Goal: Ask a question

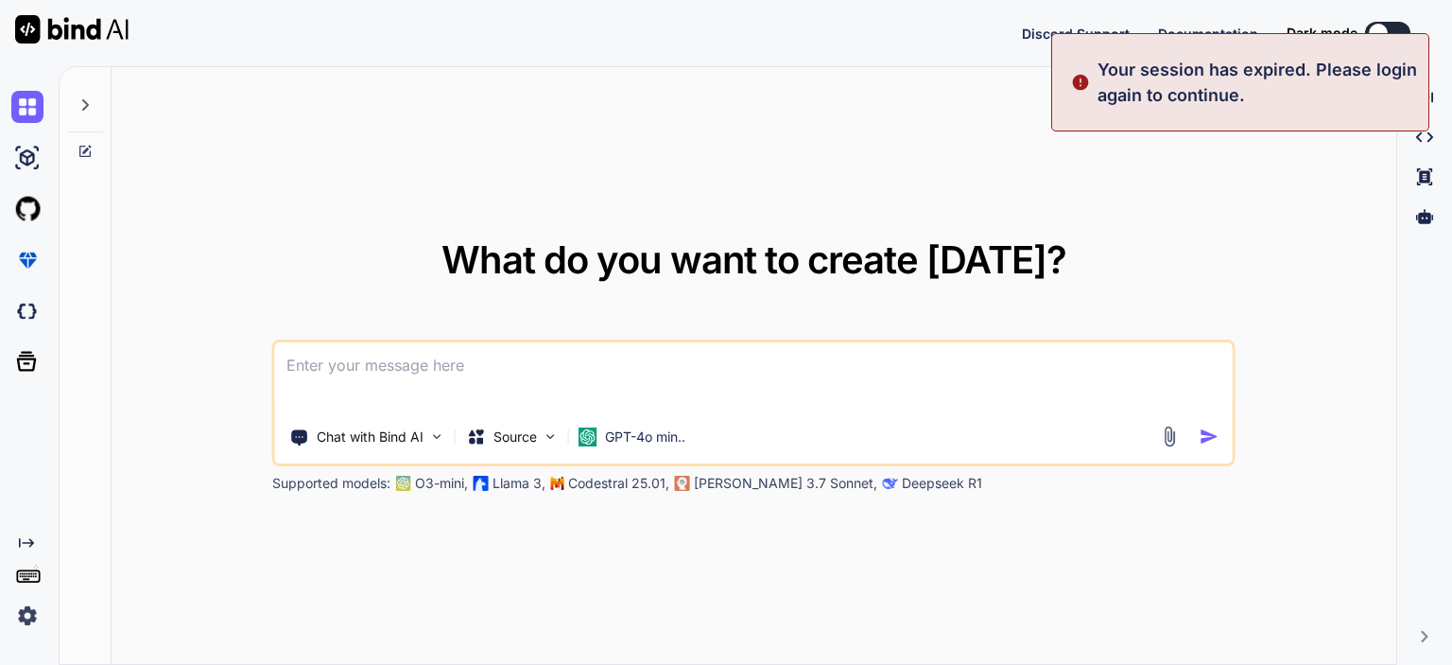
type textarea "x"
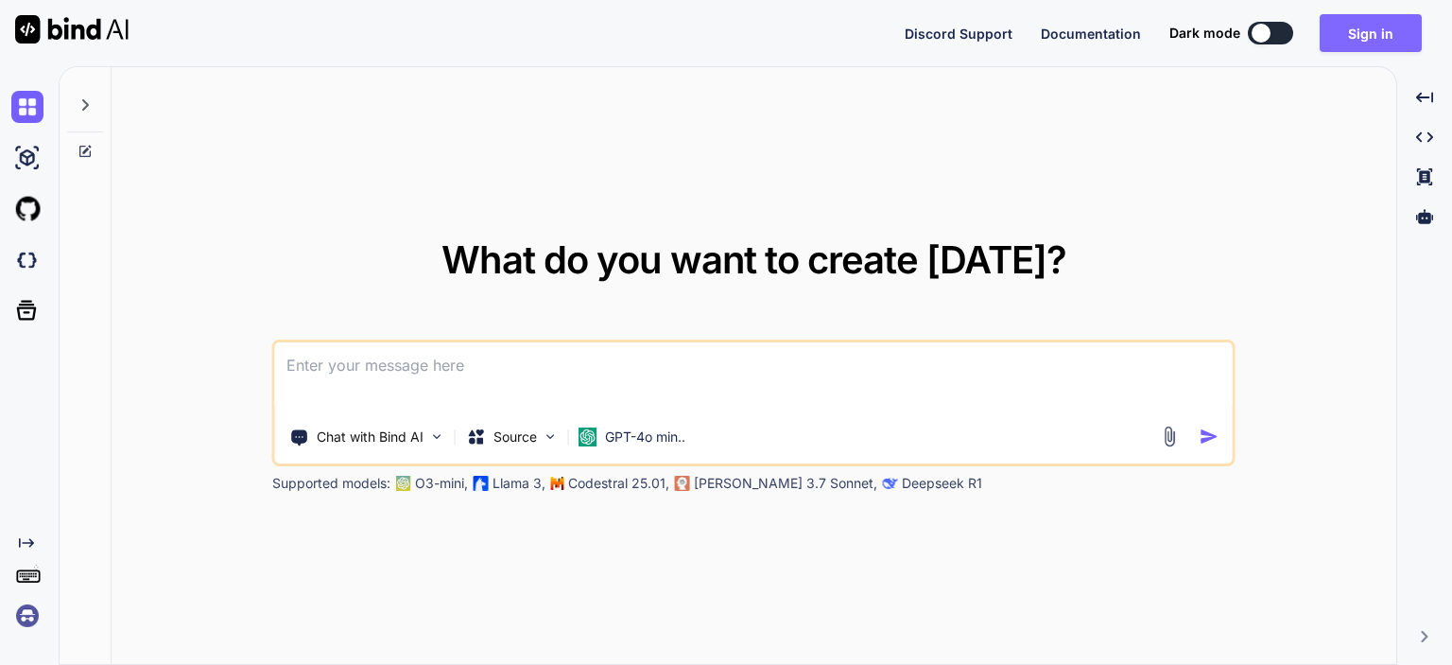
click at [1379, 26] on button "Sign in" at bounding box center [1371, 33] width 102 height 38
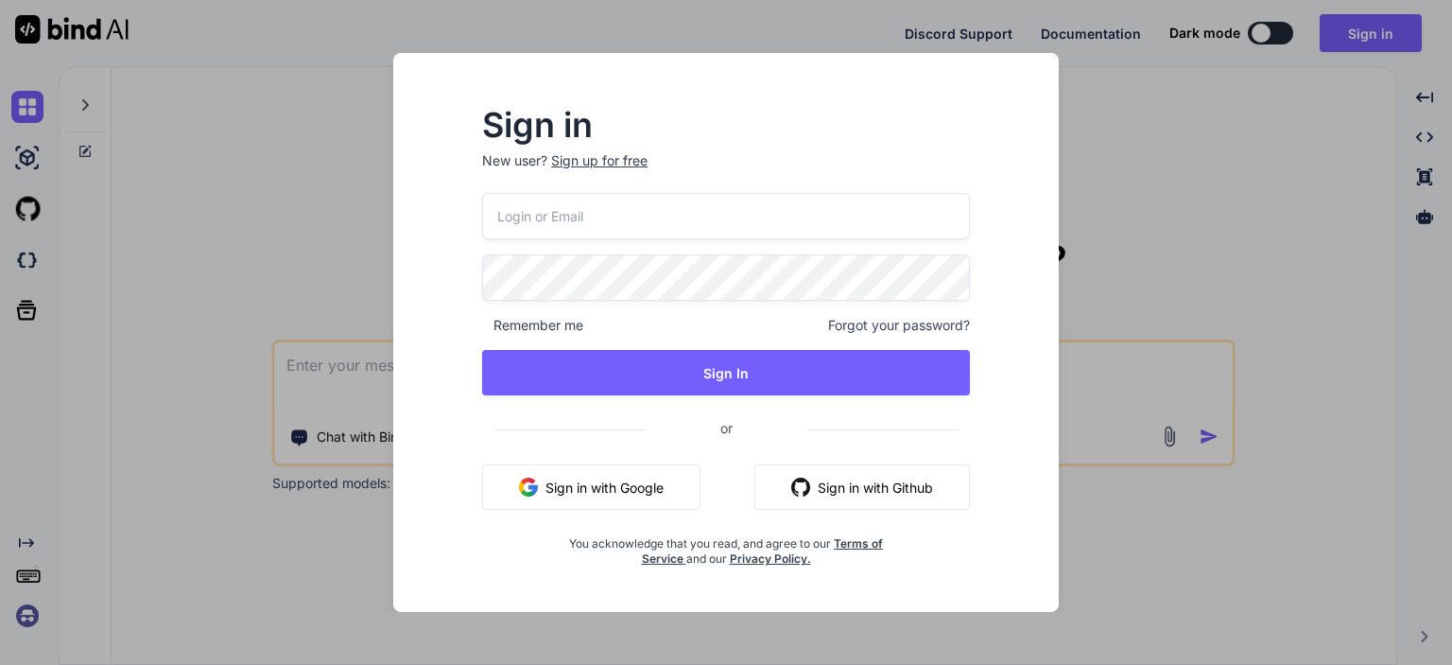
click at [602, 493] on button "Sign in with Google" at bounding box center [591, 486] width 218 height 45
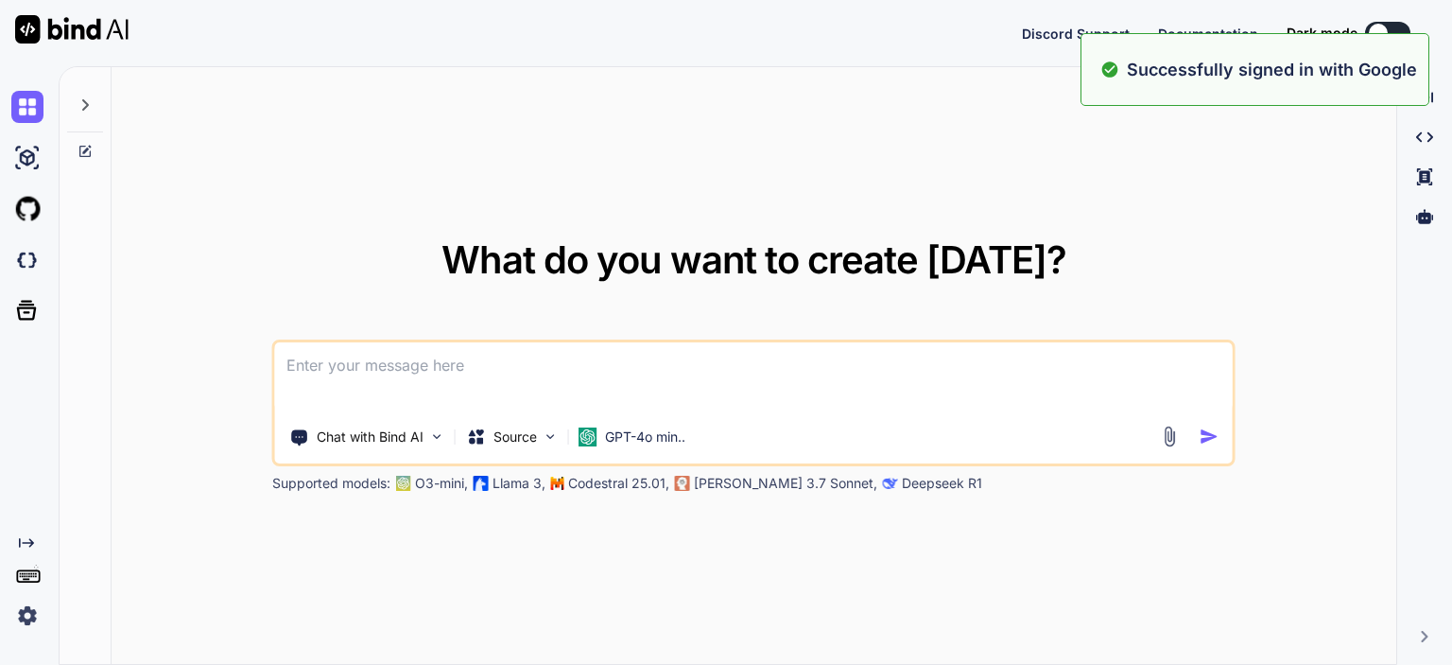
click at [628, 364] on textarea at bounding box center [754, 377] width 958 height 70
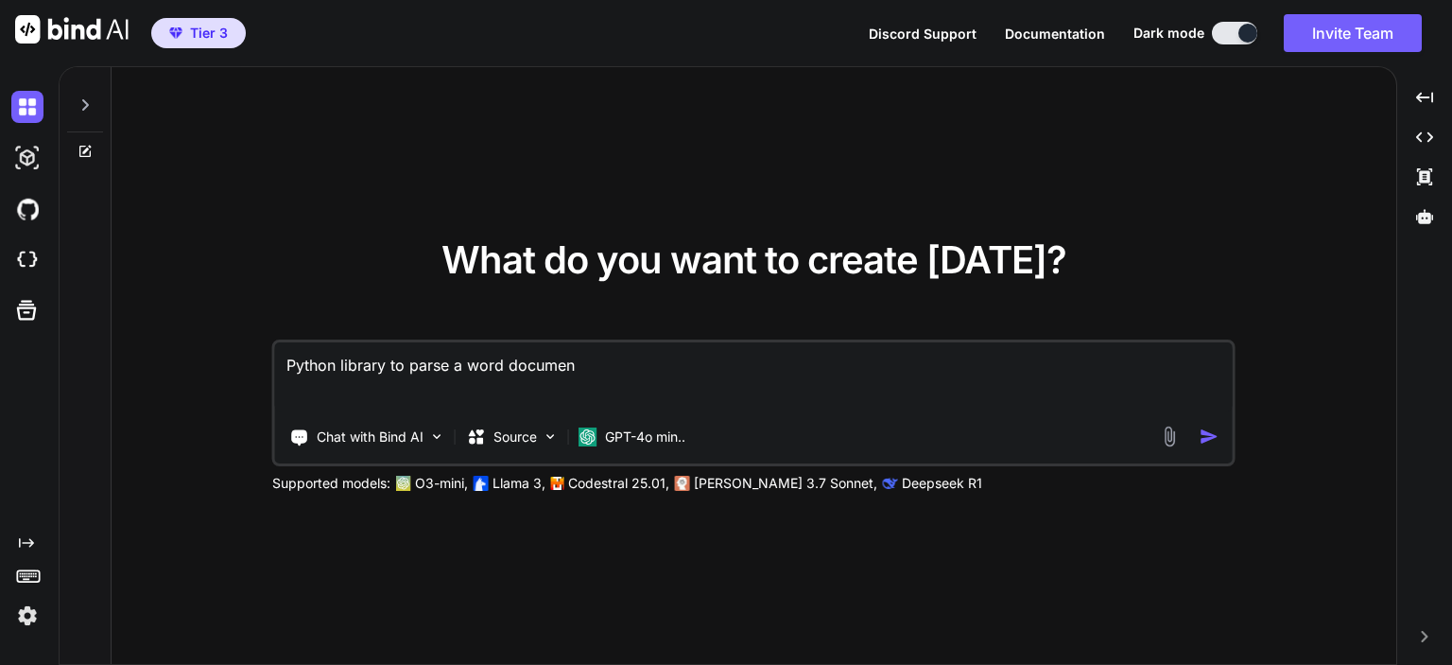
type textarea "Python library to parse a word document"
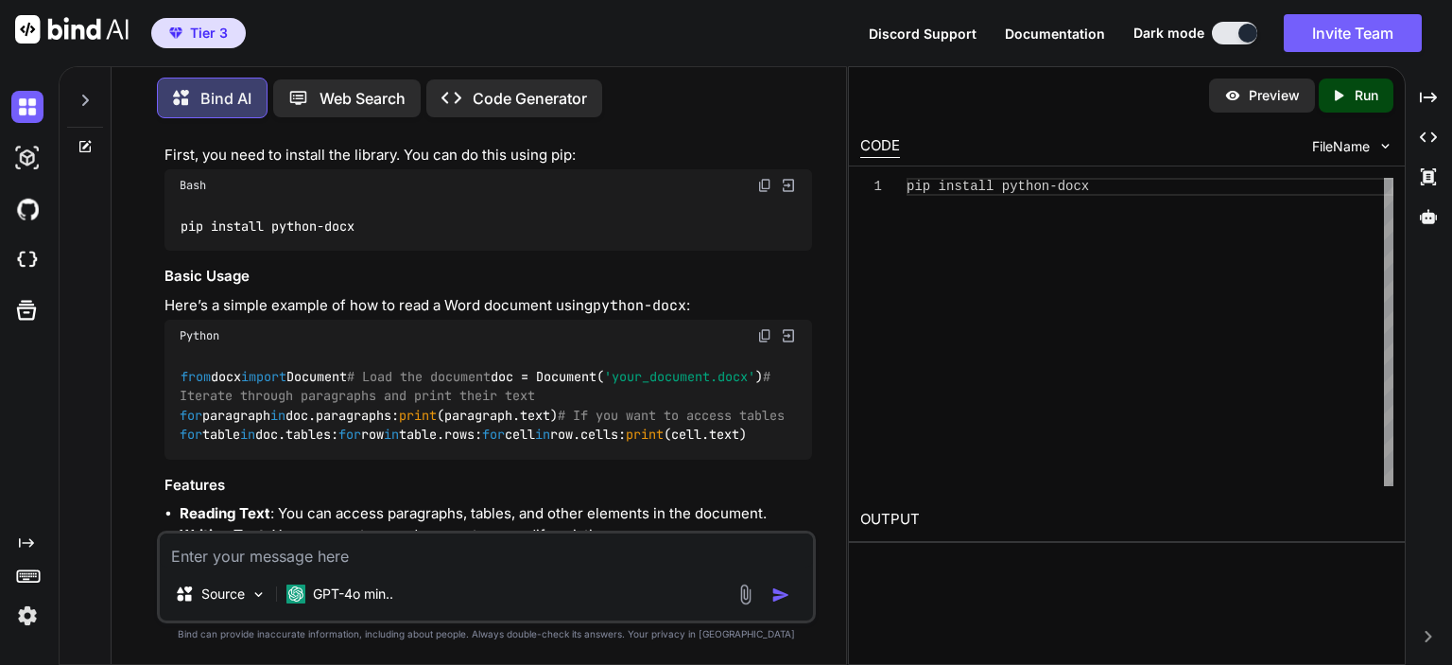
scroll to position [189, 0]
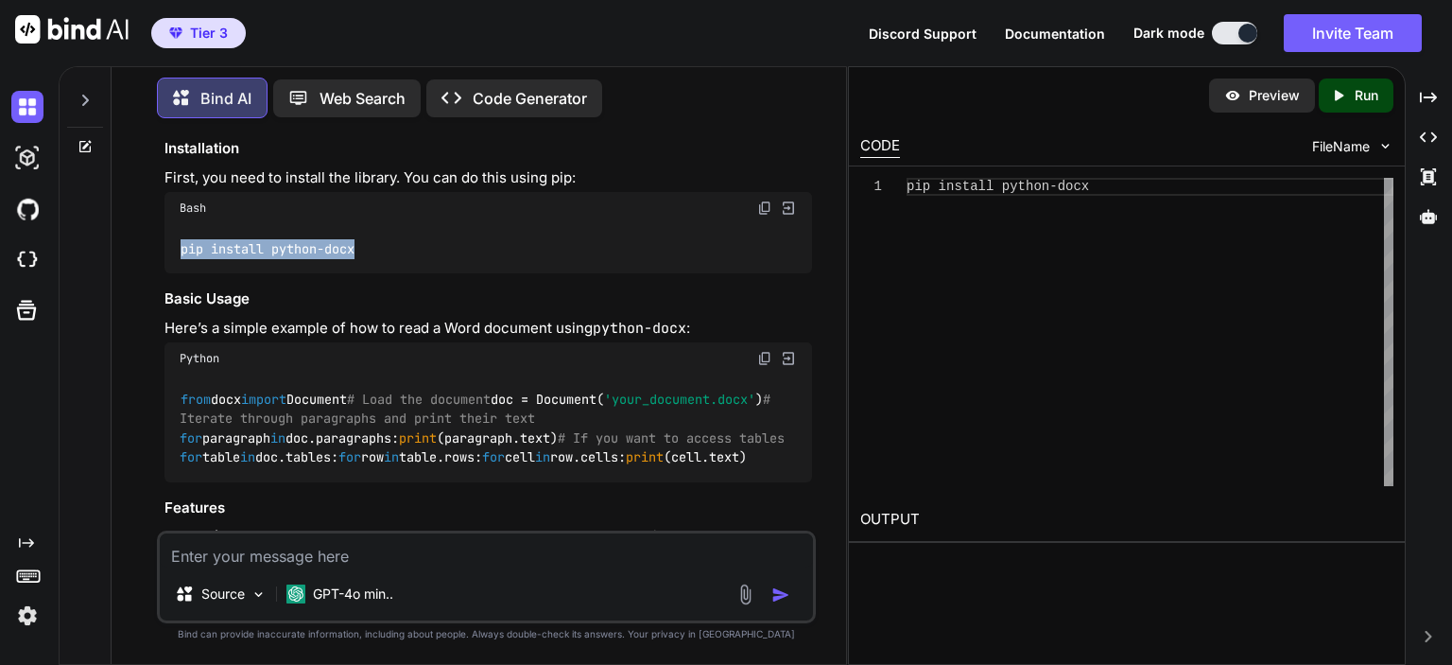
drag, startPoint x: 407, startPoint y: 243, endPoint x: 175, endPoint y: 251, distance: 231.8
click at [175, 251] on div "pip install python-docx" at bounding box center [489, 248] width 648 height 49
copy code "pip install python-docx"
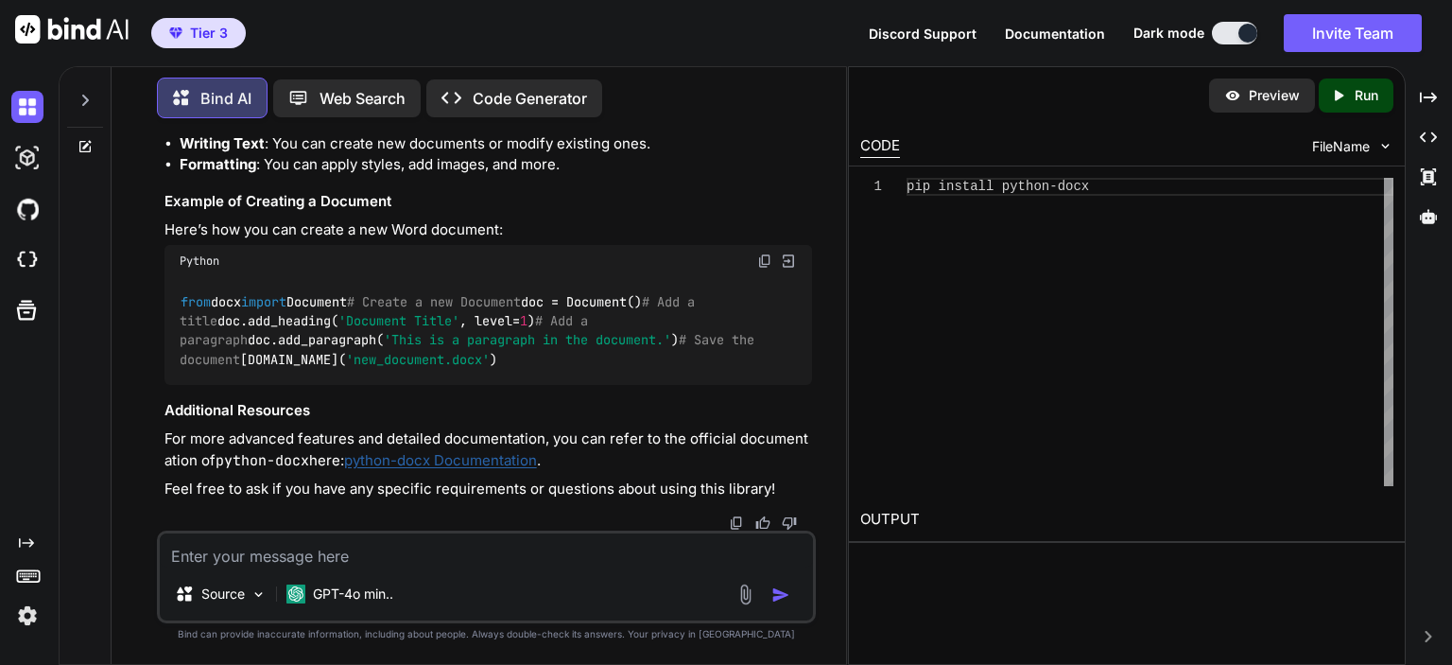
scroll to position [874, 0]
click at [766, 253] on img at bounding box center [764, 260] width 15 height 15
click at [439, 529] on div at bounding box center [489, 522] width 648 height 15
click at [442, 540] on textarea at bounding box center [486, 550] width 653 height 34
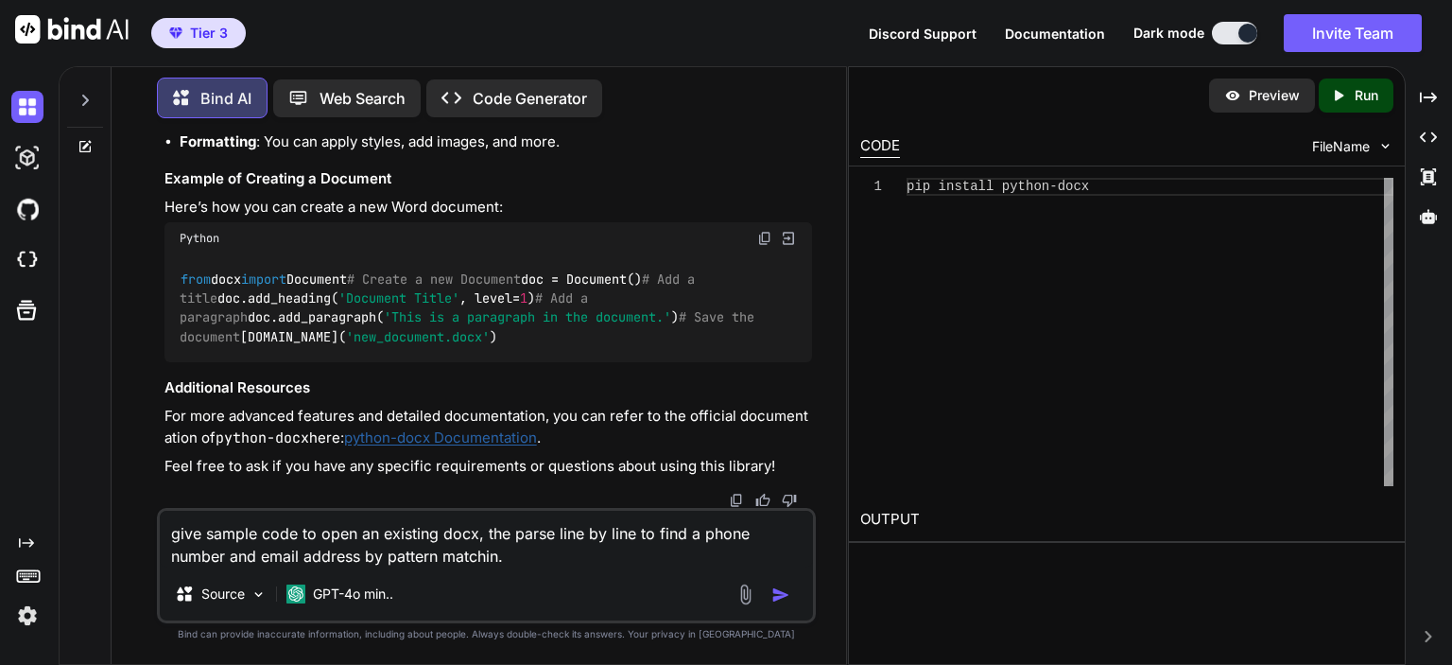
type textarea "give sample code to open an existing docx, the parse line by line to find a pho…"
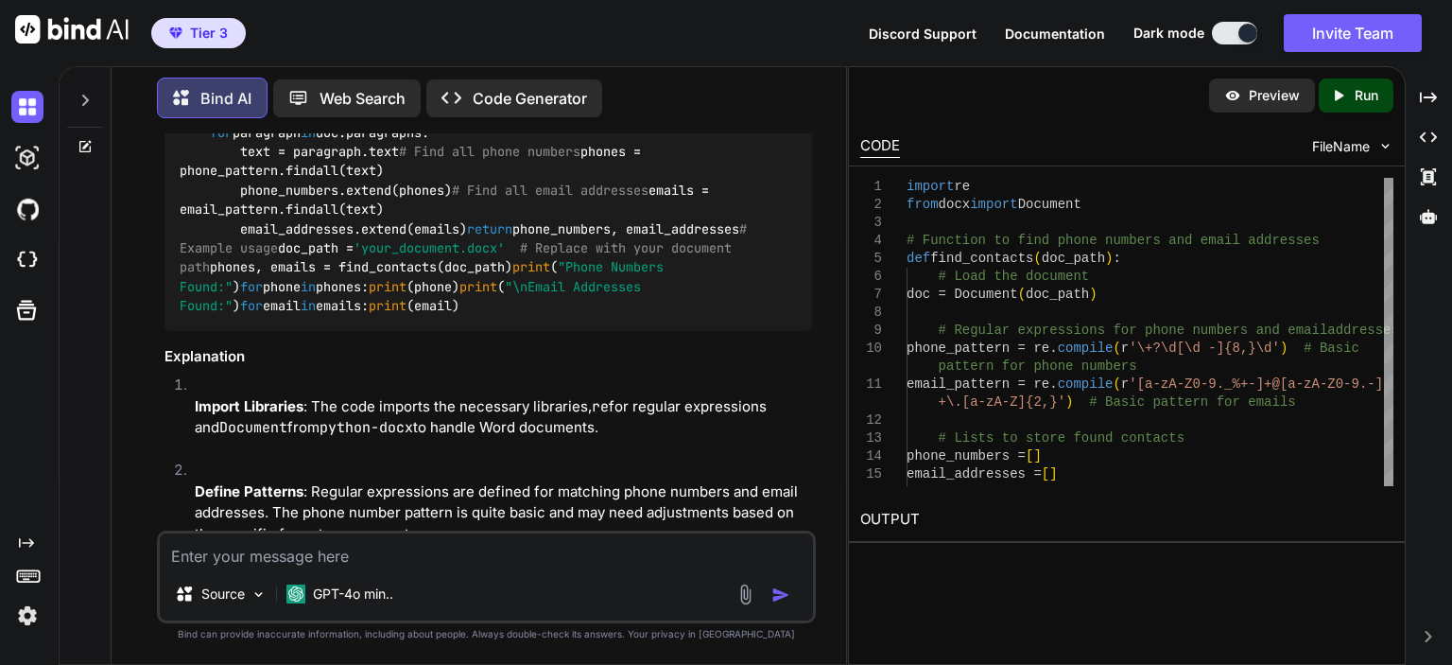
scroll to position [1460, 0]
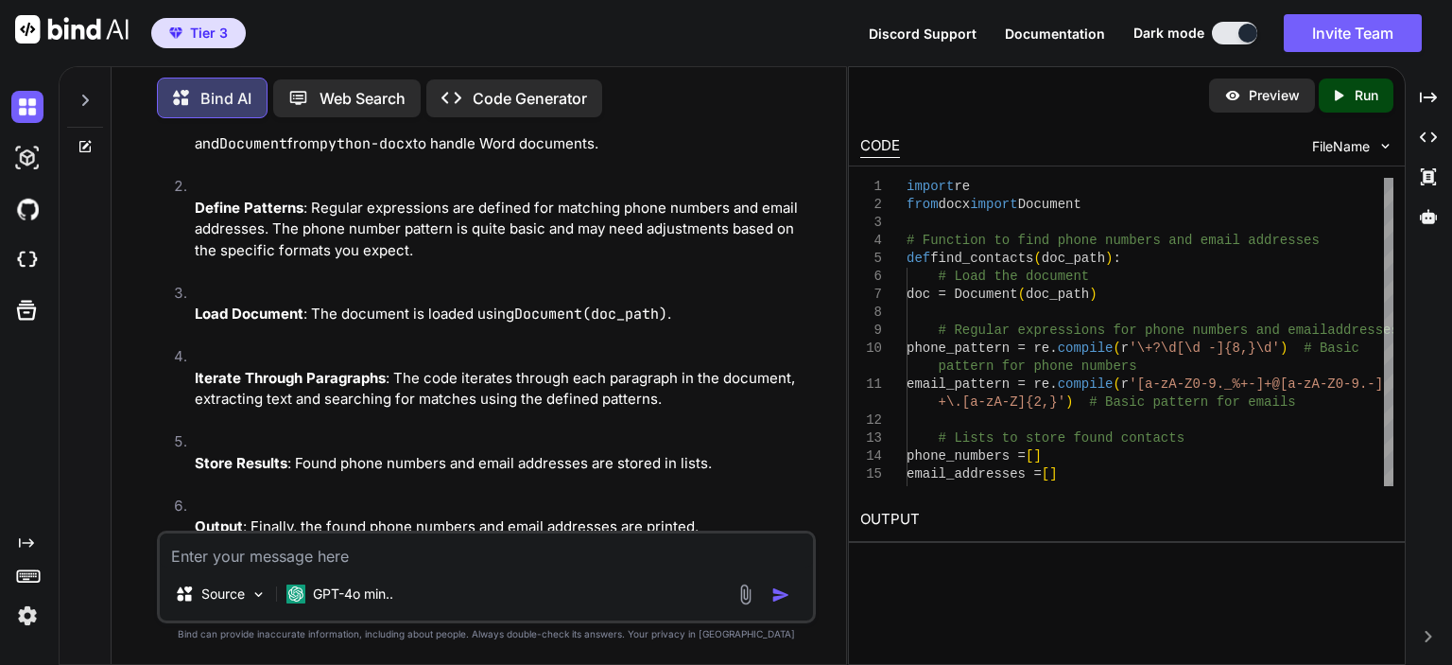
scroll to position [1743, 0]
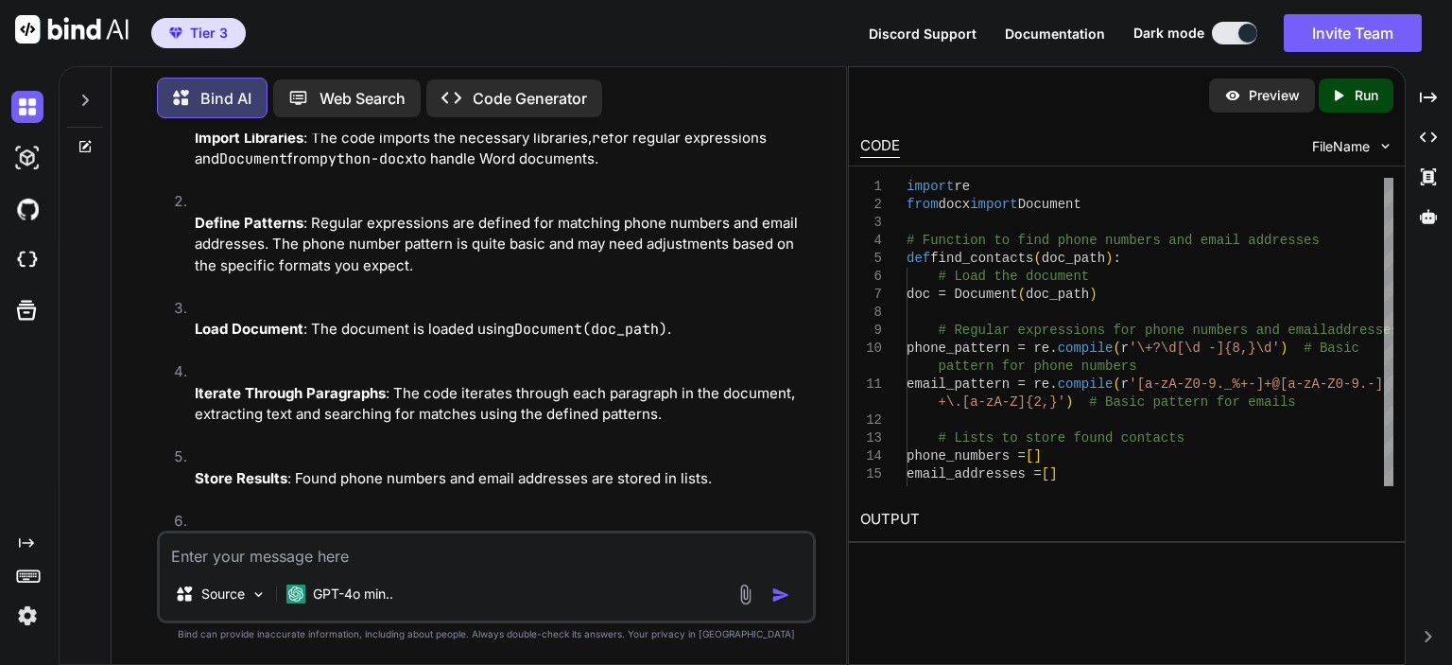
click at [546, 532] on div "Source GPT-4o min.." at bounding box center [486, 576] width 659 height 93
click at [543, 549] on textarea at bounding box center [486, 550] width 653 height 34
type textarea "c"
type textarea "scan a folder and return a list of all .docx files"
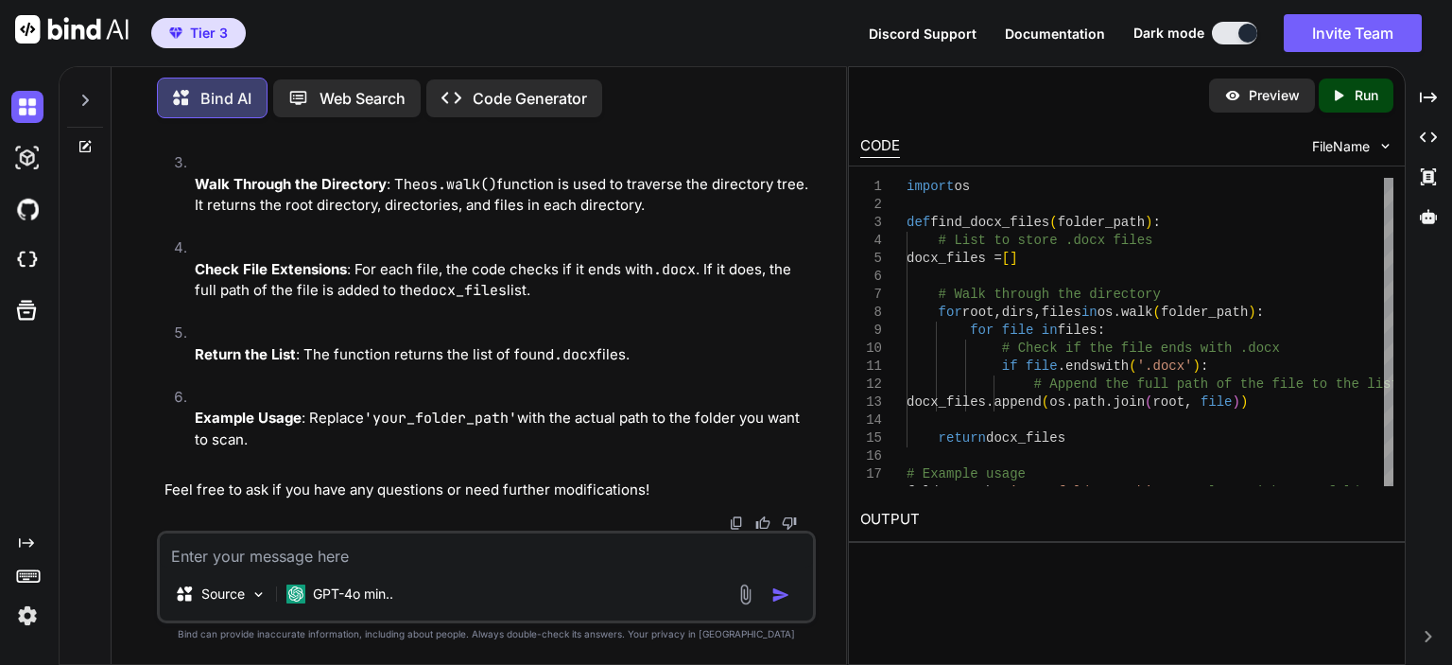
scroll to position [3550, 0]
click at [314, 554] on textarea at bounding box center [486, 550] width 653 height 34
type textarea "list of files in a single folder that have .docx"
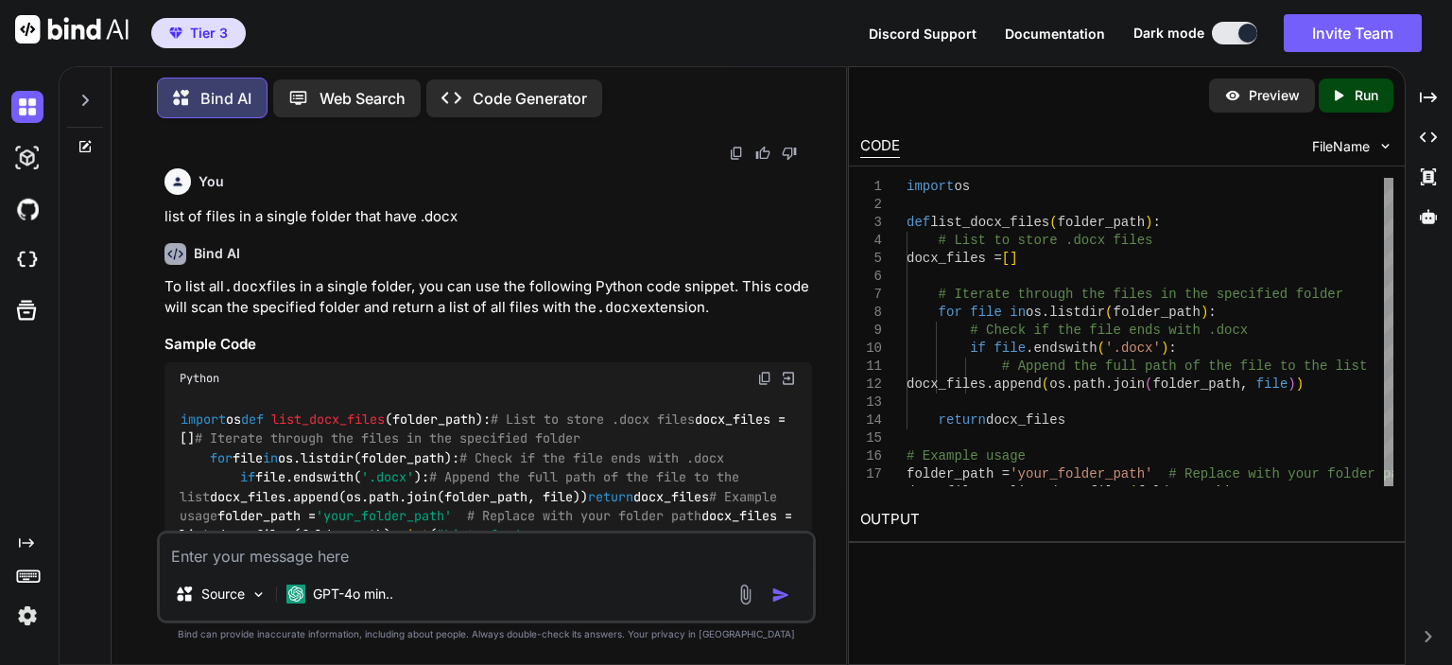
scroll to position [3316, 0]
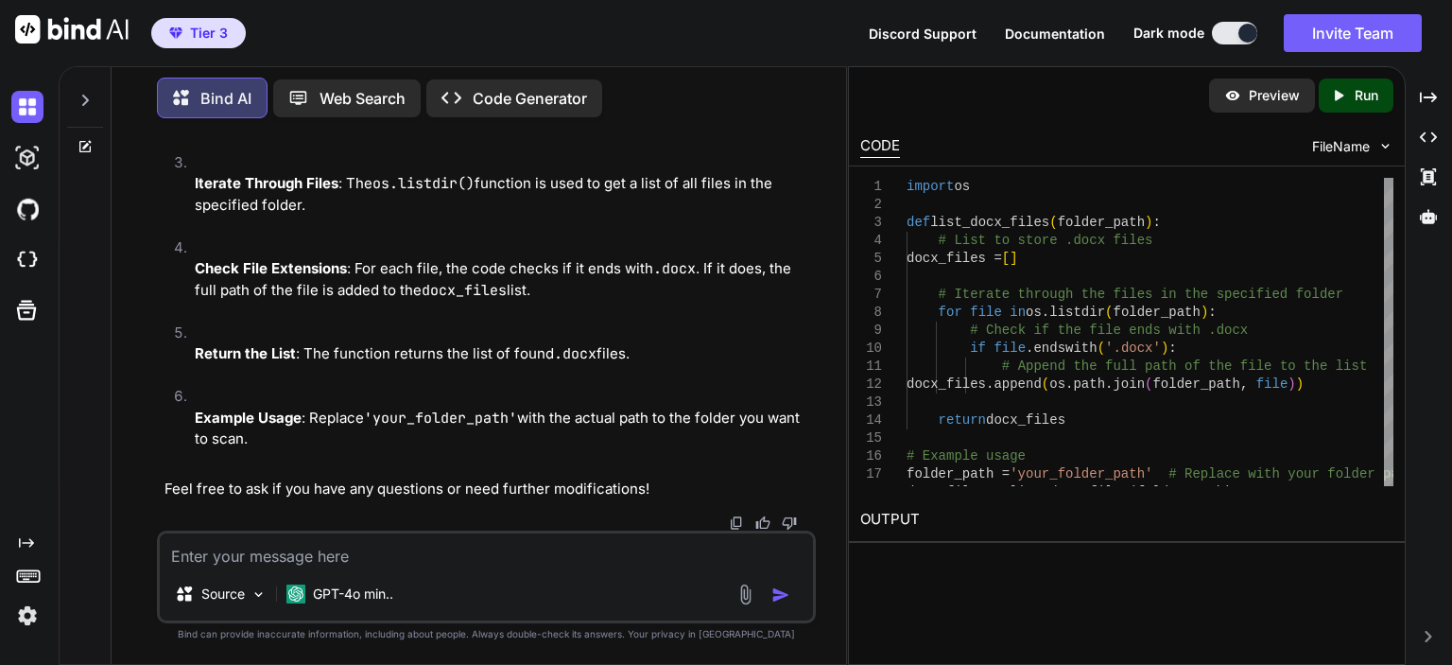
scroll to position [4545, 0]
click at [601, 557] on textarea at bounding box center [486, 550] width 653 height 34
type textarea "from a list of files, remove folders"
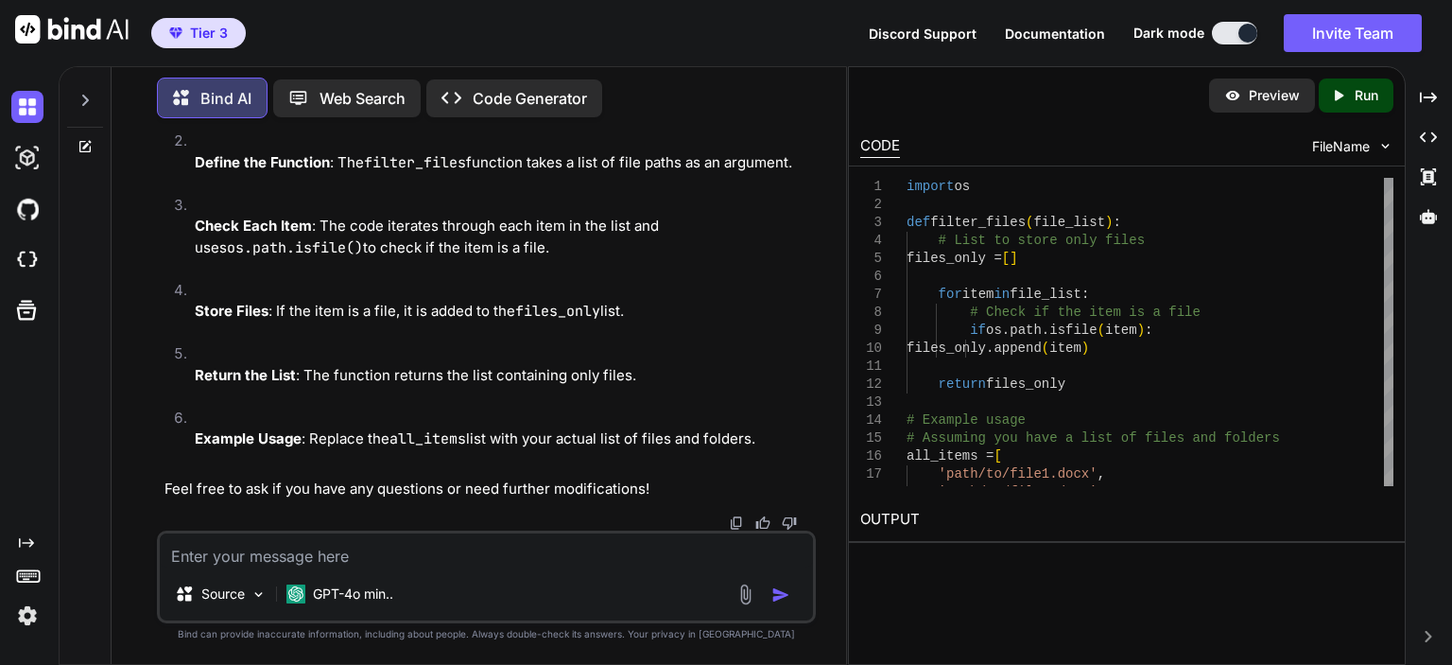
scroll to position [5899, 0]
click at [606, 546] on textarea at bounding box center [486, 550] width 653 height 34
type textarea "is there a site to download resumes of job seekers"
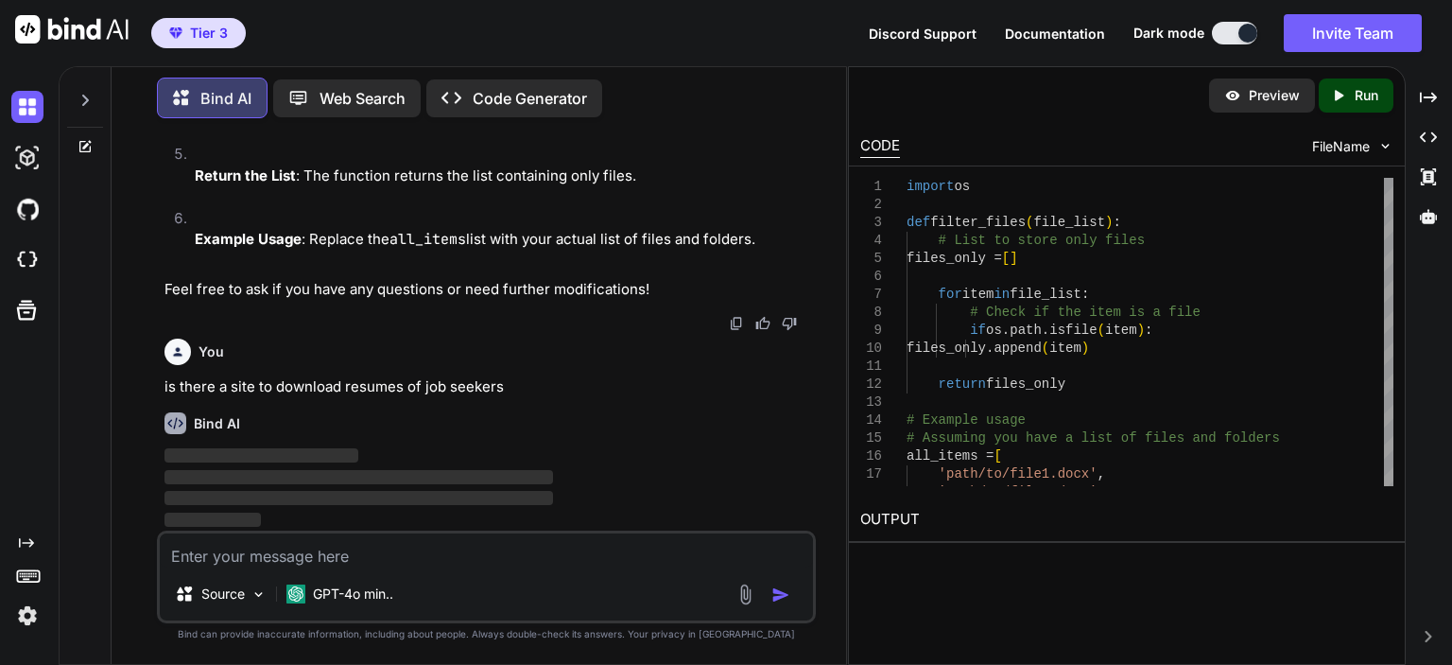
scroll to position [6894, 0]
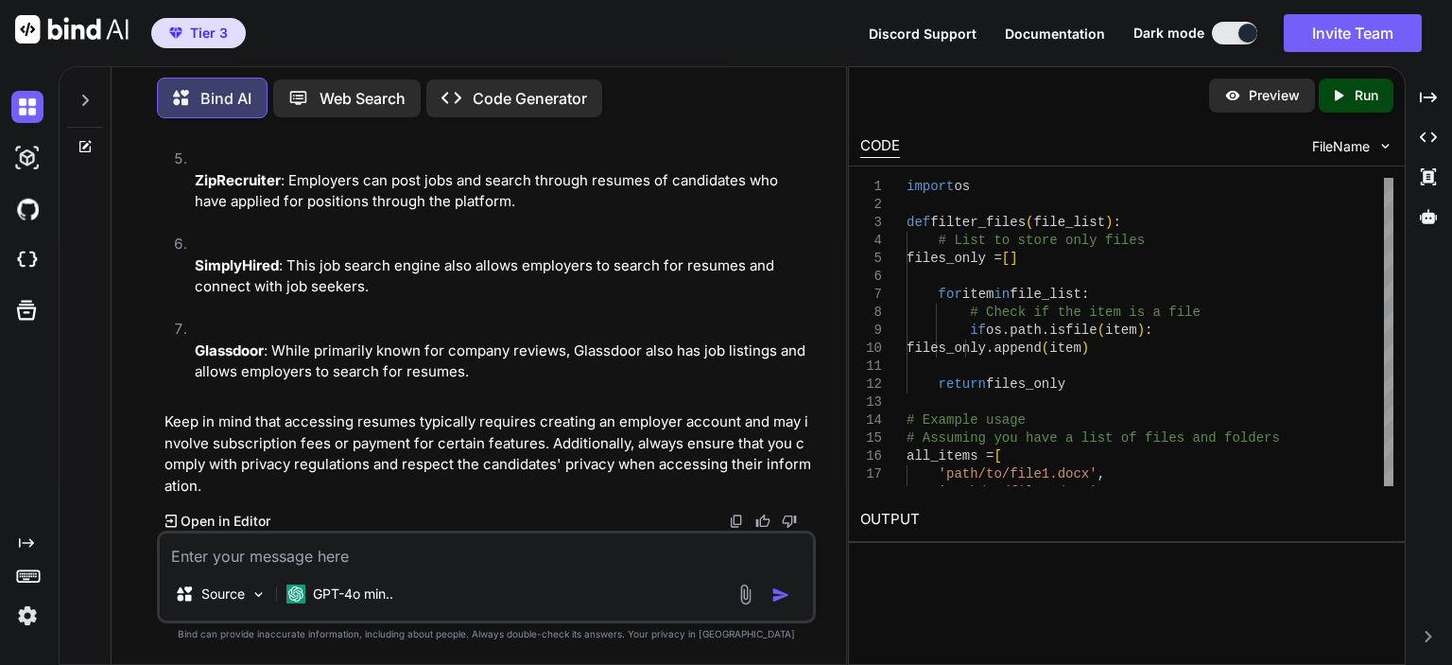
click at [489, 557] on textarea at bounding box center [486, 550] width 653 height 34
paste textarea "[PHONE_NUMBER]"
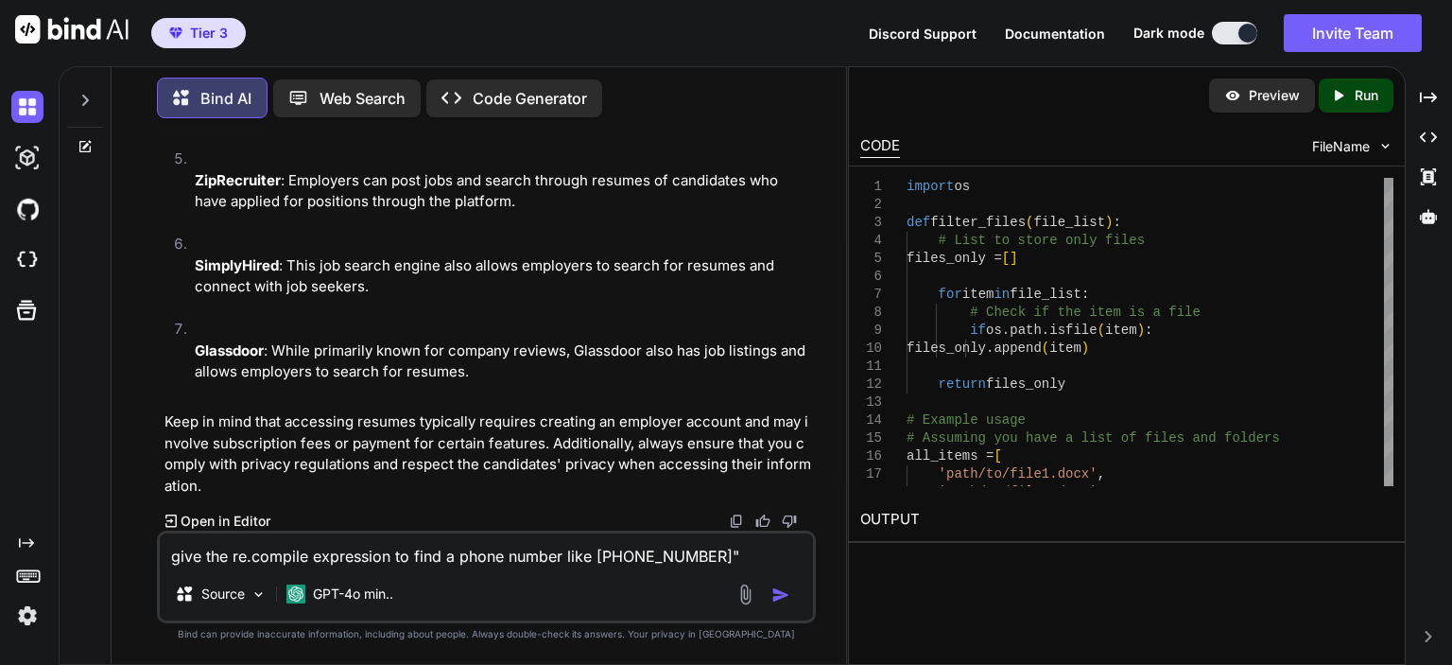
type textarea "give the re.compile expression to find a phone number like "[PHONE_NUMBER]""
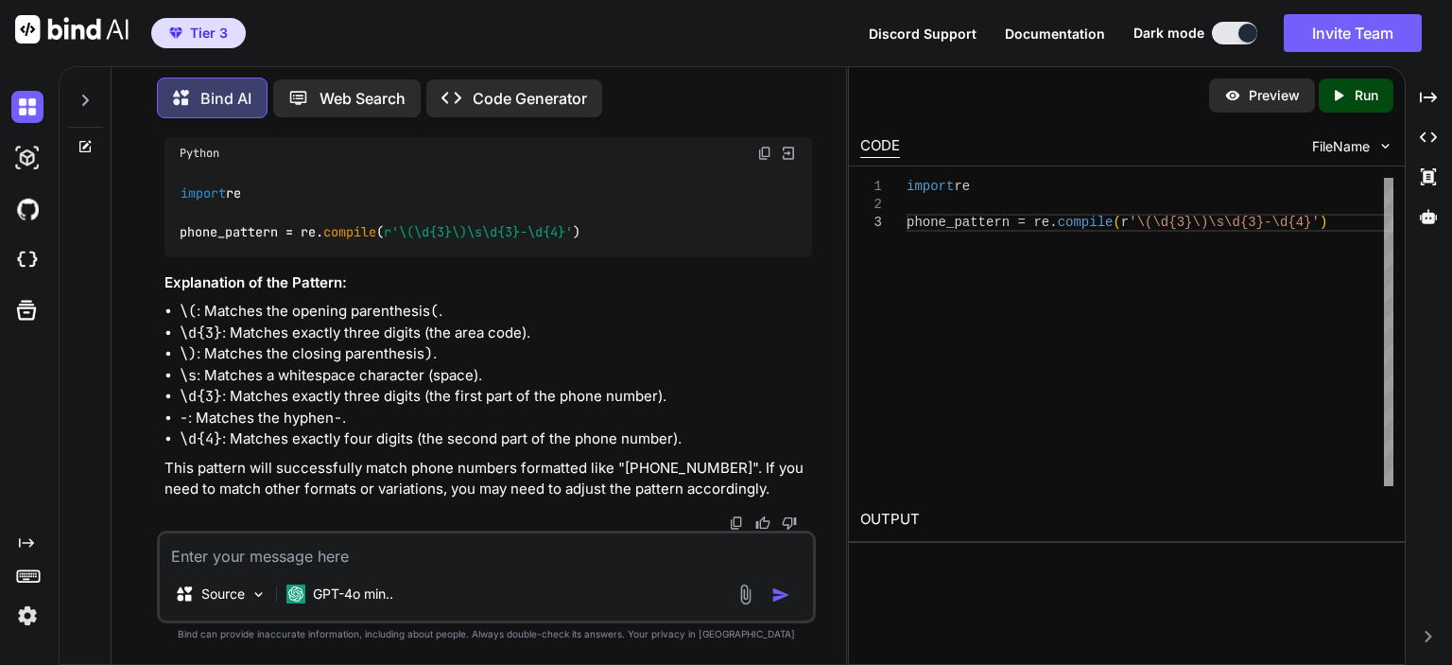
scroll to position [8103, 0]
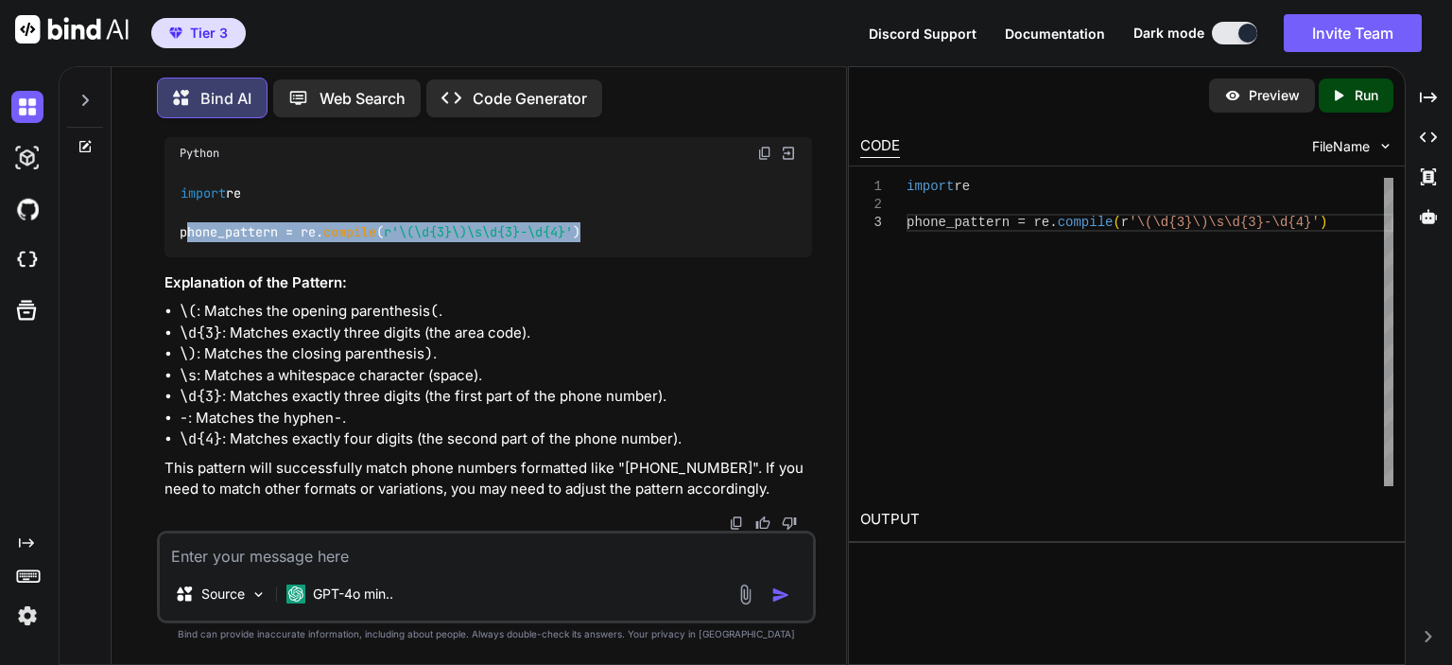
drag, startPoint x: 604, startPoint y: 300, endPoint x: 180, endPoint y: 302, distance: 424.5
click at [180, 257] on div "import re phone_pattern = re. compile ( r'\(\d{3}\)\s\d{3}-\d{4}' )" at bounding box center [489, 213] width 648 height 88
copy code "phone_pattern = re. compile ( r'\(\d{3}\)\s\d{3}-\d{4}' )"
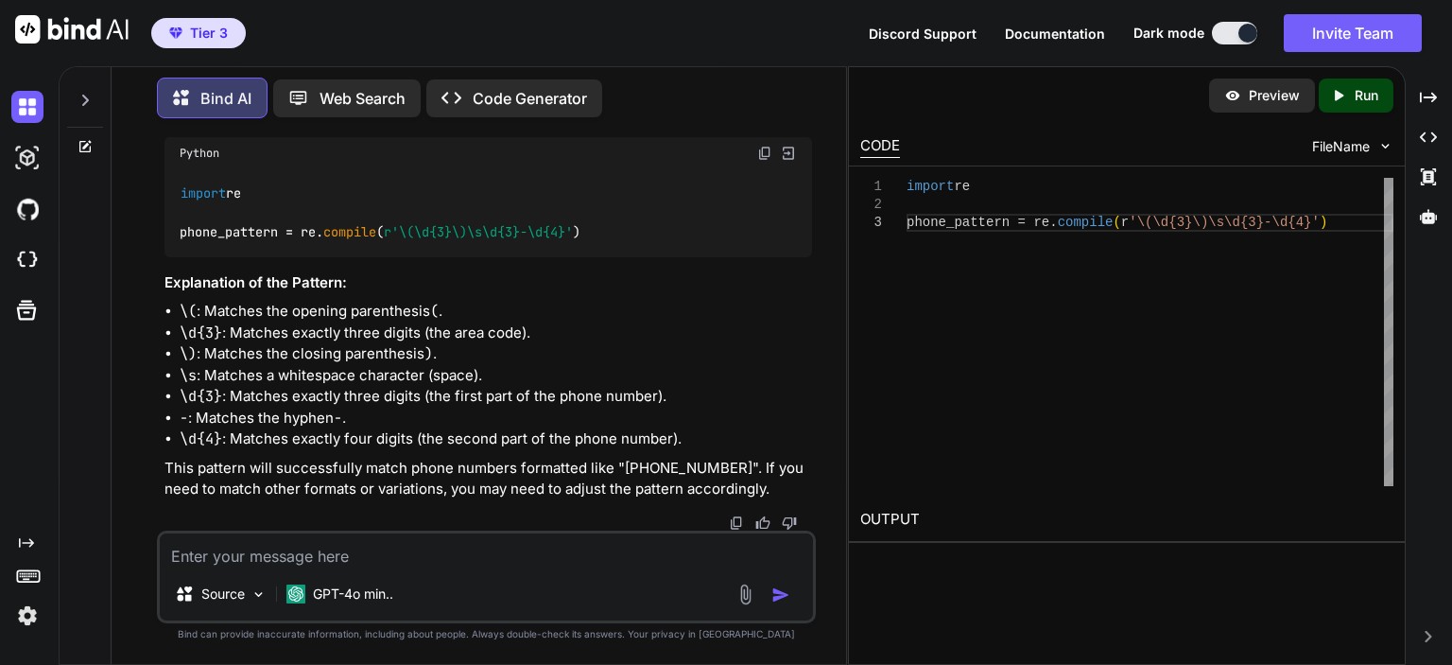
drag, startPoint x: 702, startPoint y: 192, endPoint x: 163, endPoint y: 199, distance: 539.0
click at [163, 199] on div "You Python library to parse a word document Bind AI To parse a Word document in…" at bounding box center [488, 331] width 655 height 397
copy p "give the re.compile expression to find a phone number like "[PHONE_NUMBER]""
click at [245, 541] on textarea at bounding box center [486, 550] width 653 height 34
paste textarea "give the re.compile expression to find a phone number like "[PHONE_NUMBER]""
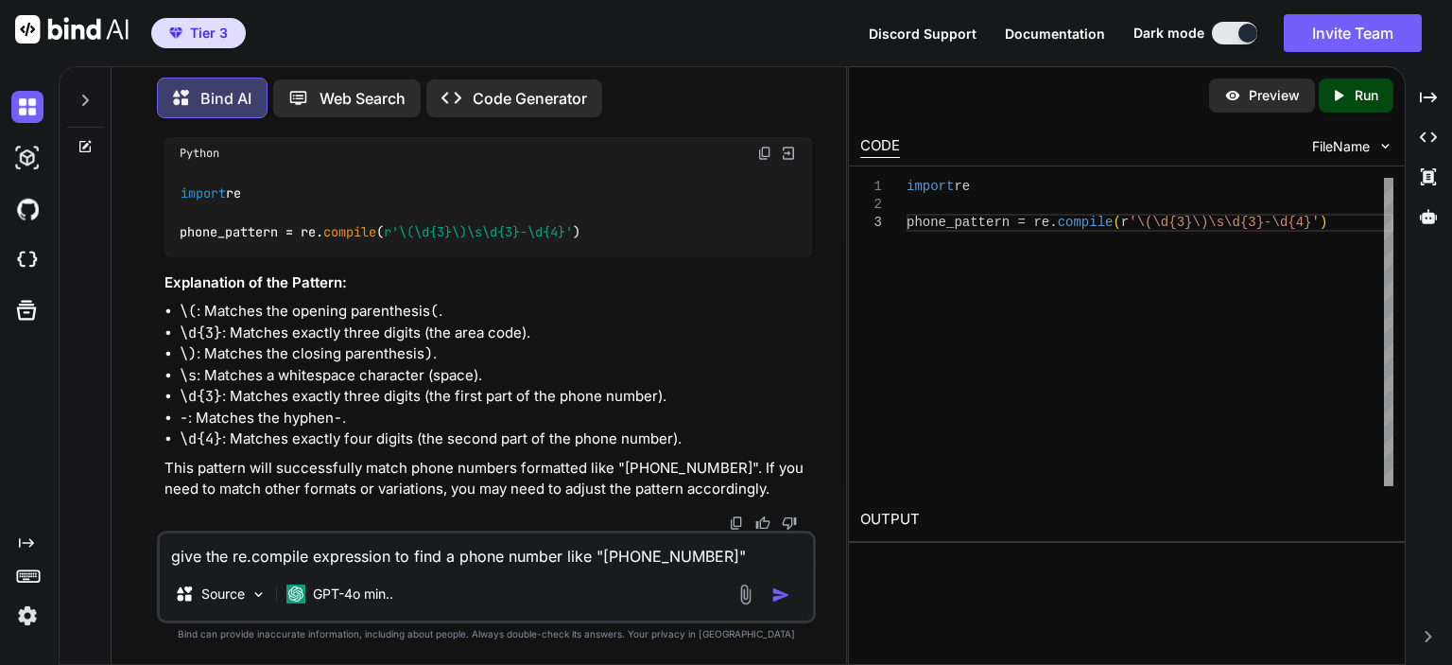
click at [641, 554] on textarea "give the re.compile expression to find a phone number like "[PHONE_NUMBER]"" at bounding box center [486, 550] width 653 height 34
type textarea "give the re.compile expression to find a phone number like "[PHONE_NUMBER]""
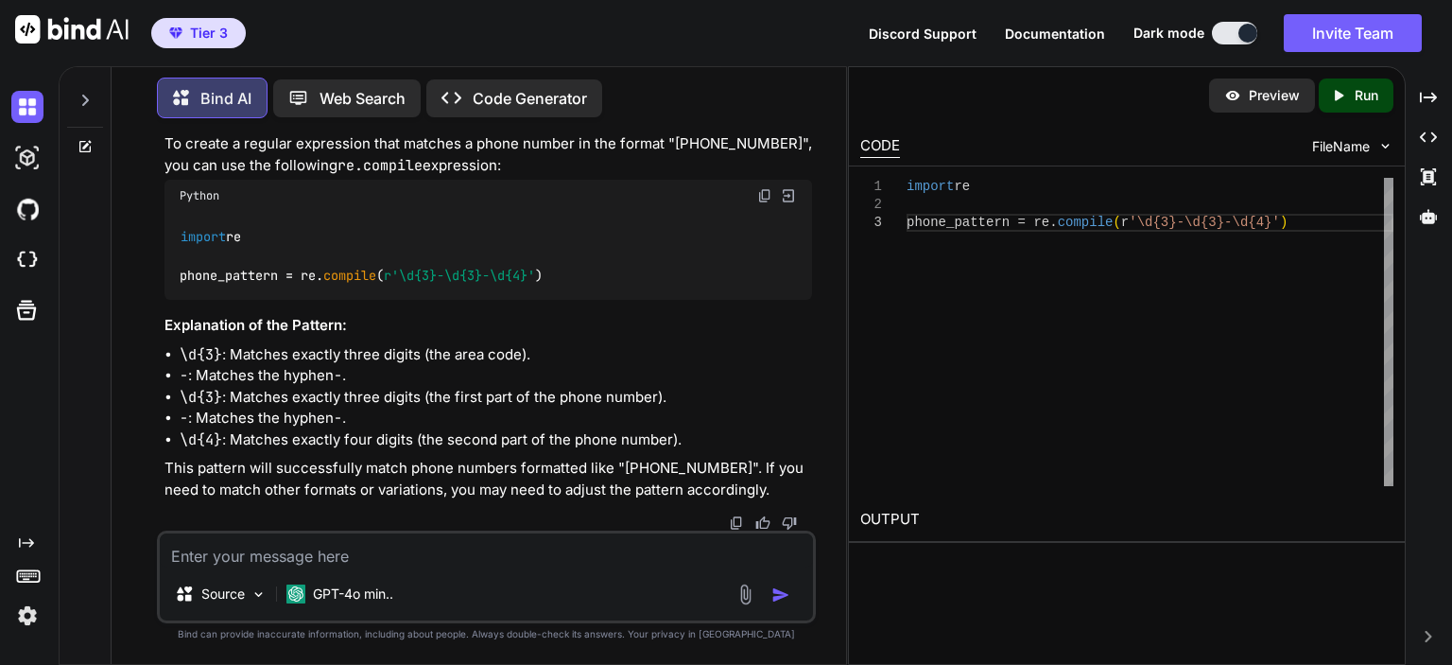
scroll to position [8658, 0]
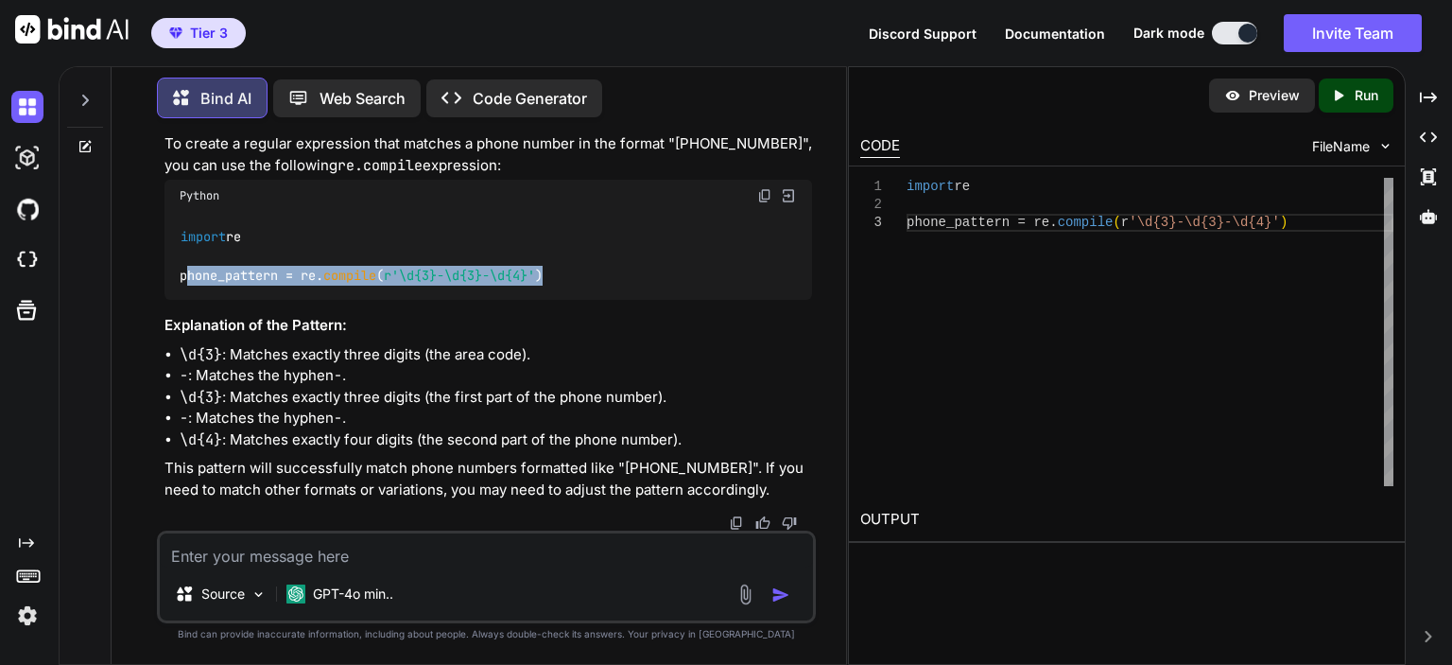
drag, startPoint x: 561, startPoint y: 301, endPoint x: 180, endPoint y: 301, distance: 381.0
click at [180, 300] on div "import re phone_pattern = re. compile ( r'\d{3}-\d{3}-\d{4}' )" at bounding box center [489, 256] width 648 height 88
copy code "phone_pattern = re. compile ( r'\d{3}-\d{3}-\d{4}' )"
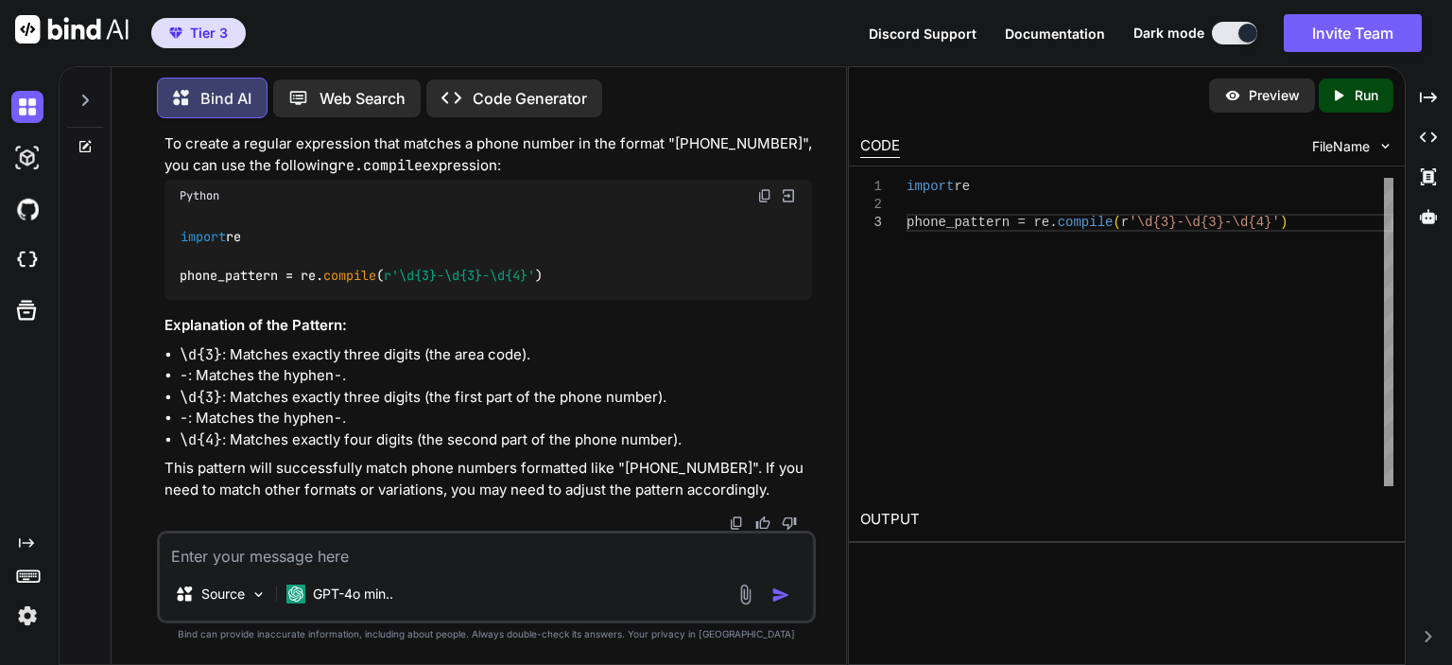
drag, startPoint x: 166, startPoint y: 205, endPoint x: 283, endPoint y: 286, distance: 141.9
copy div "Yes, there are several websites where employers can find and download resumes o…"
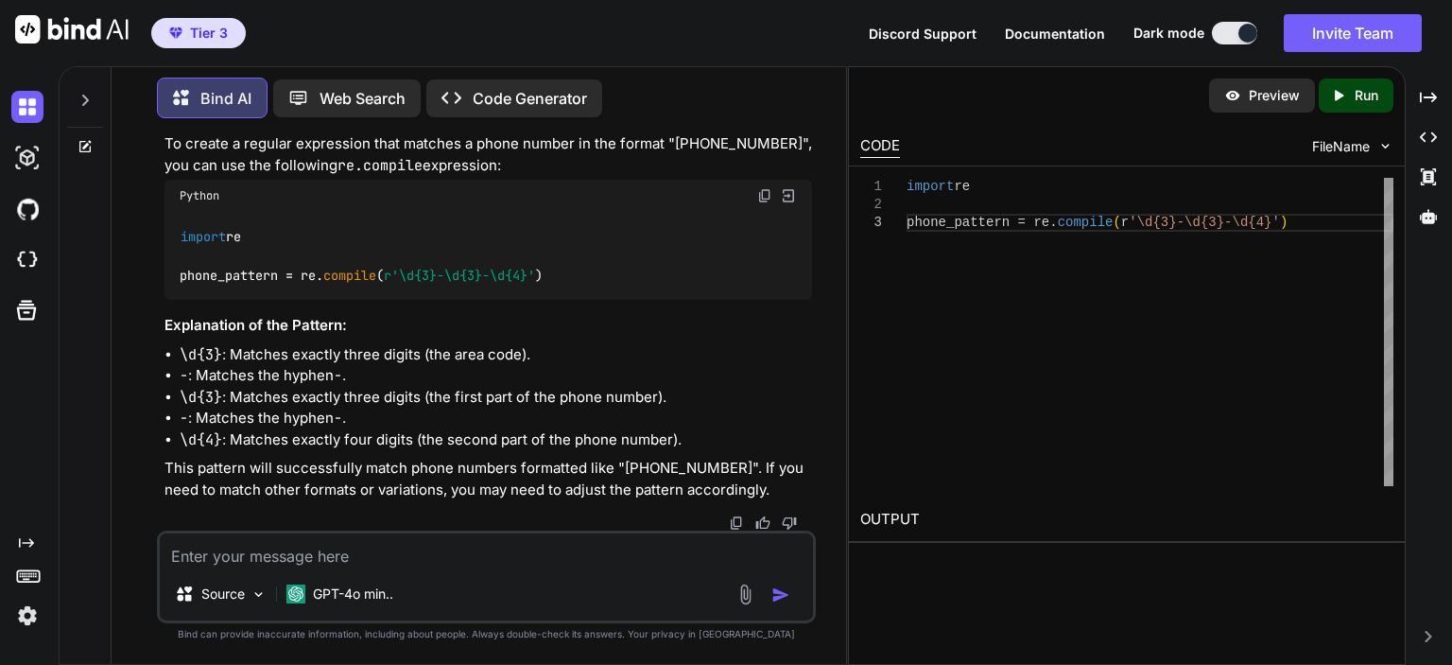
drag, startPoint x: 424, startPoint y: 548, endPoint x: 446, endPoint y: 547, distance: 22.7
click at [429, 548] on textarea at bounding box center [486, 550] width 653 height 34
type textarea "how to find job seekers on craigslist"
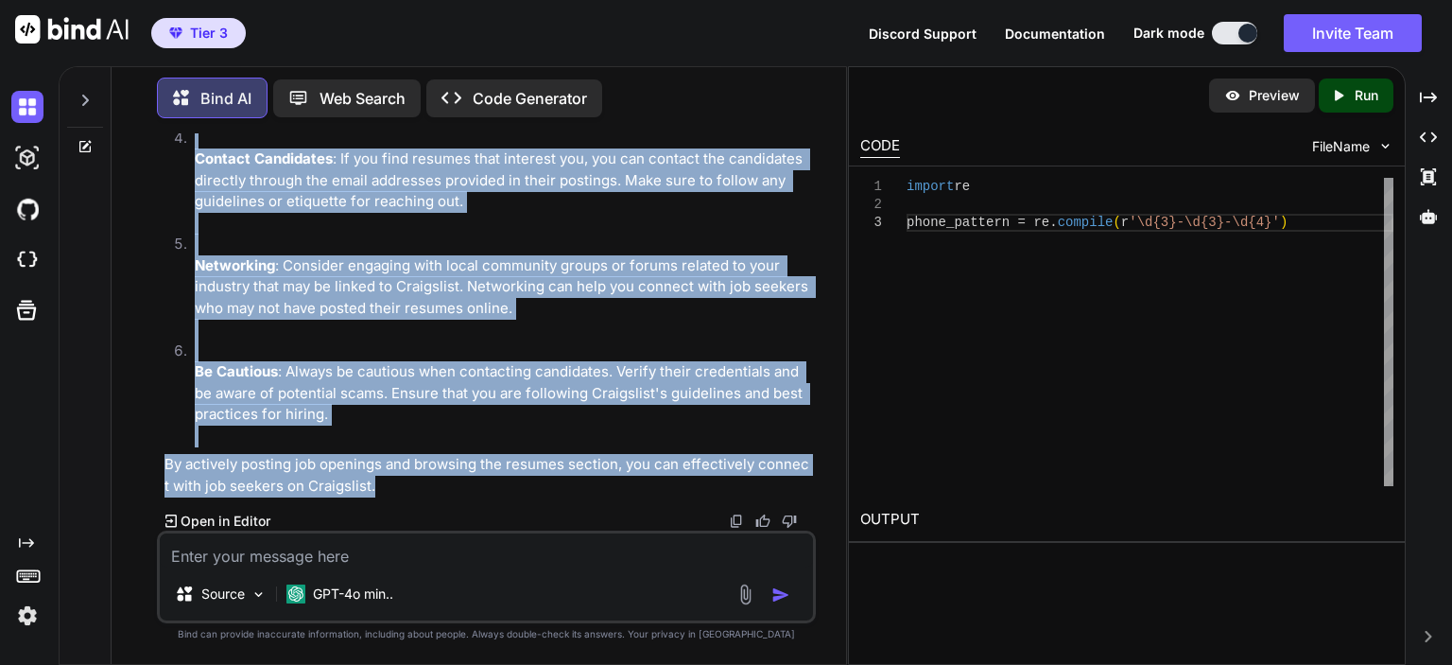
scroll to position [8873, 0]
drag, startPoint x: 405, startPoint y: 483, endPoint x: 162, endPoint y: 473, distance: 243.2
click at [162, 473] on div "You Python library to parse a word document Bind AI To parse a Word document in…" at bounding box center [488, 331] width 655 height 397
copy div "Finding job seekers on Craigslist can be done through a few different approache…"
